Goal: Obtain resource: Obtain resource

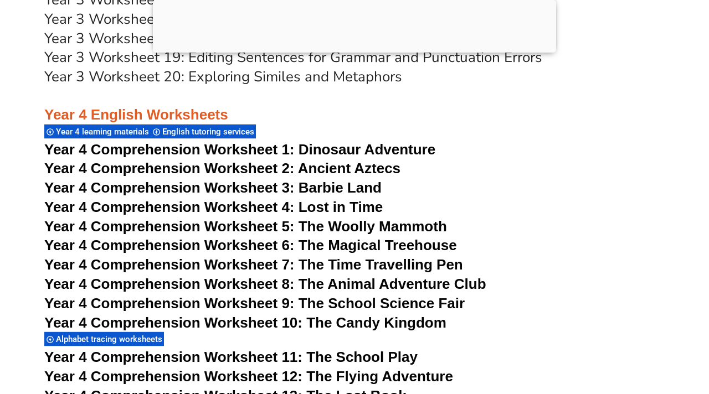
scroll to position [4452, 0]
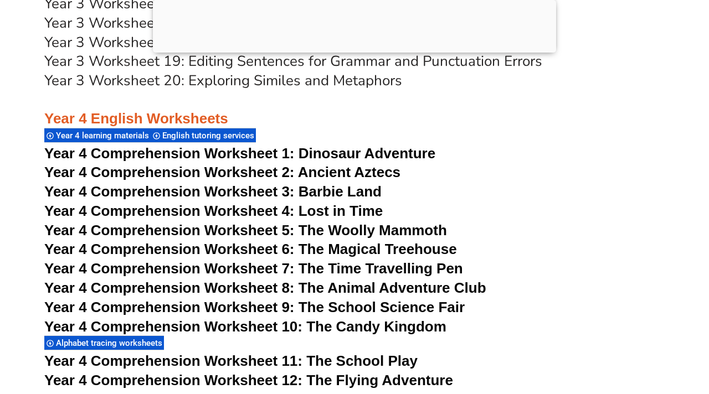
click at [383, 154] on span "Dinosaur Adventure" at bounding box center [366, 153] width 137 height 17
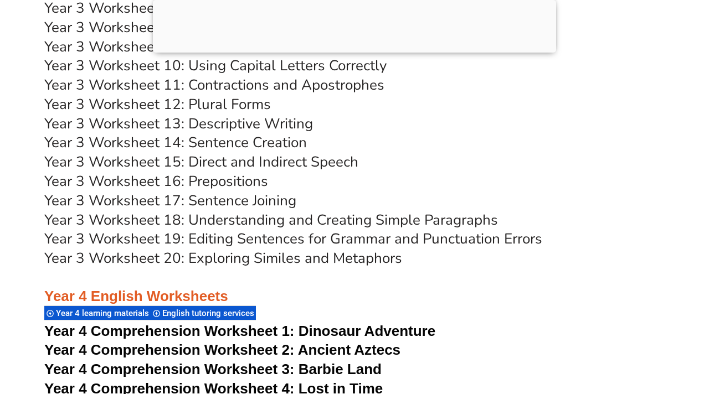
scroll to position [4211, 0]
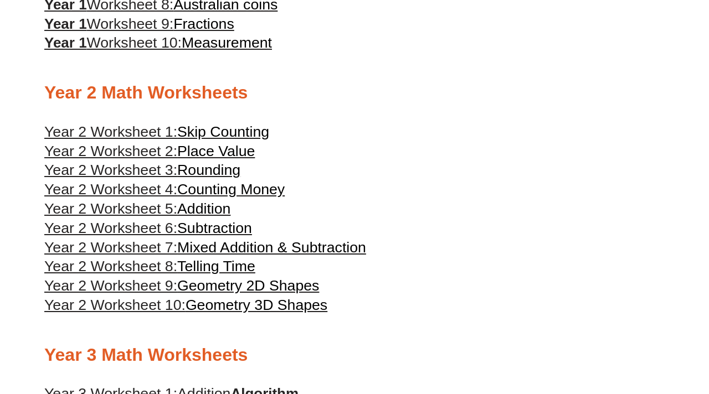
scroll to position [822, 0]
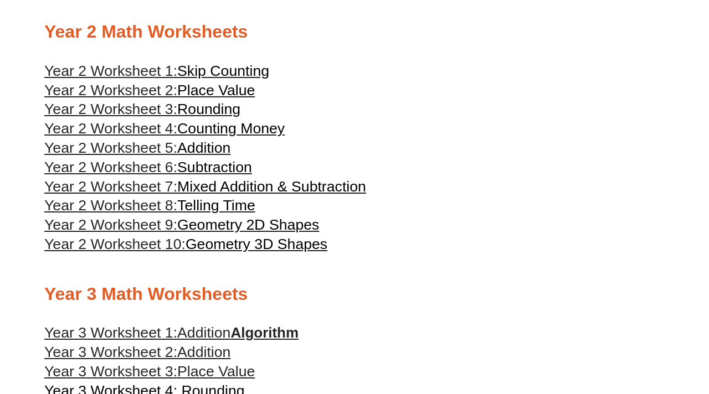
click at [258, 233] on span "Geometry 2D Shapes" at bounding box center [248, 225] width 142 height 17
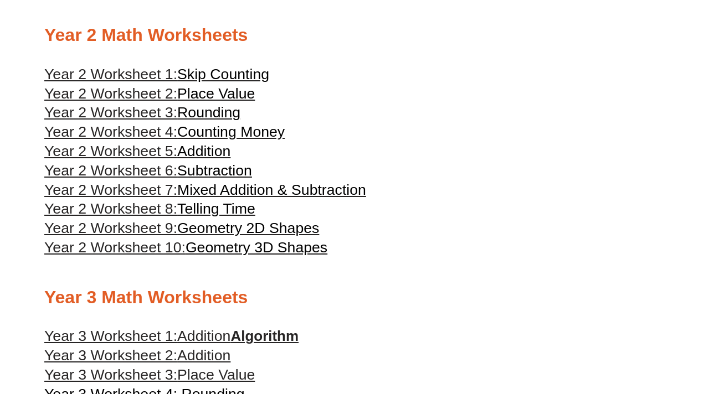
click at [249, 140] on span "Counting Money" at bounding box center [230, 131] width 107 height 17
click at [236, 217] on span "Telling Time" at bounding box center [216, 208] width 78 height 17
